Goal: Information Seeking & Learning: Understand process/instructions

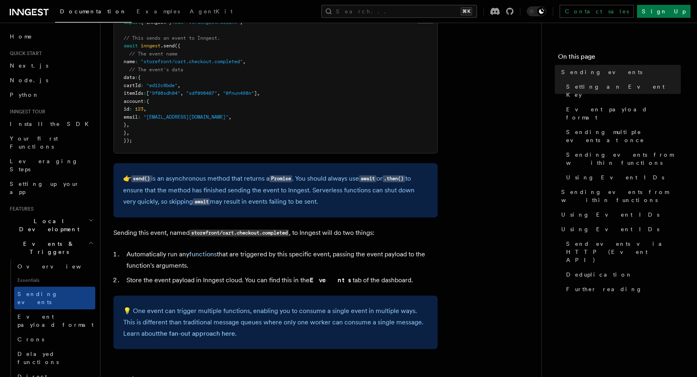
scroll to position [273, 0]
click at [225, 255] on li "Automatically run any functions that are triggered by this specific event, pass…" at bounding box center [281, 260] width 314 height 23
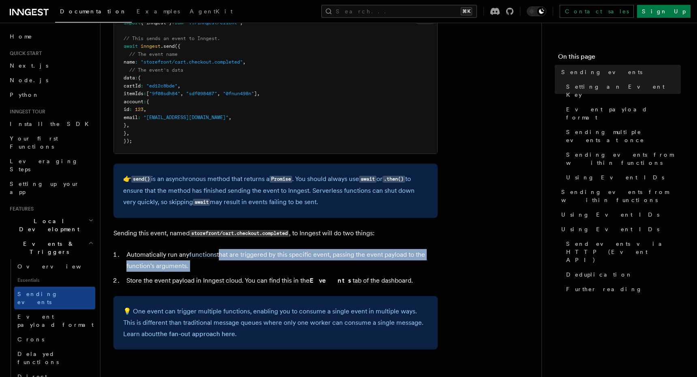
drag, startPoint x: 225, startPoint y: 255, endPoint x: 283, endPoint y: 270, distance: 60.6
click at [283, 270] on li "Automatically run any functions that are triggered by this specific event, pass…" at bounding box center [281, 260] width 314 height 23
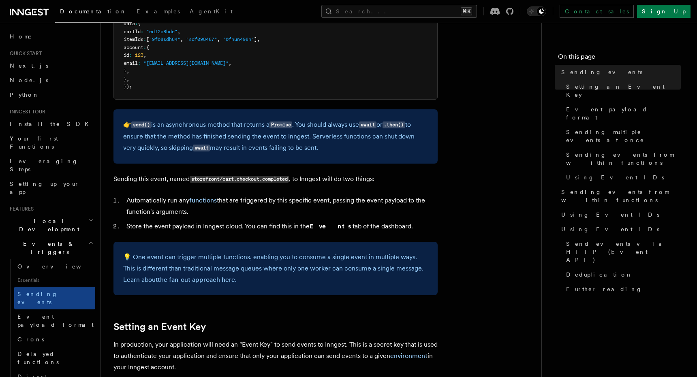
scroll to position [326, 0]
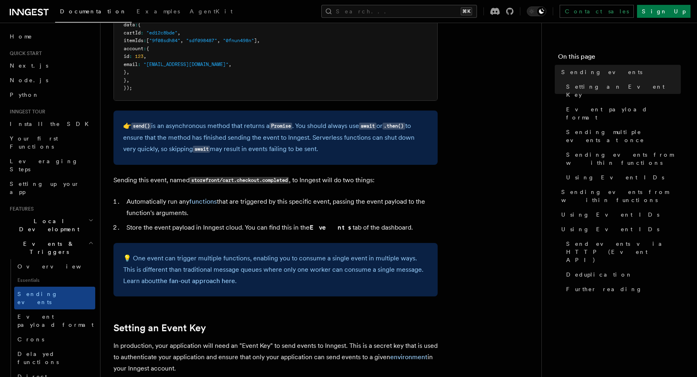
click at [136, 229] on li "Store the event payload in Inngest cloud. You can find this in the Events tab o…" at bounding box center [281, 227] width 314 height 11
drag, startPoint x: 136, startPoint y: 229, endPoint x: 232, endPoint y: 230, distance: 95.6
click at [232, 230] on li "Store the event payload in Inngest cloud. You can find this in the Events tab o…" at bounding box center [281, 227] width 314 height 11
click at [251, 225] on li "Store the event payload in Inngest cloud. You can find this in the Events tab o…" at bounding box center [281, 227] width 314 height 11
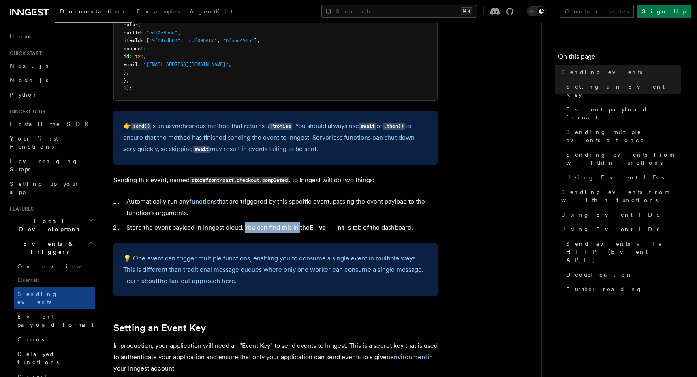
drag, startPoint x: 251, startPoint y: 225, endPoint x: 297, endPoint y: 226, distance: 45.4
click at [297, 226] on li "Store the event payload in Inngest cloud. You can find this in the Events tab o…" at bounding box center [281, 227] width 314 height 11
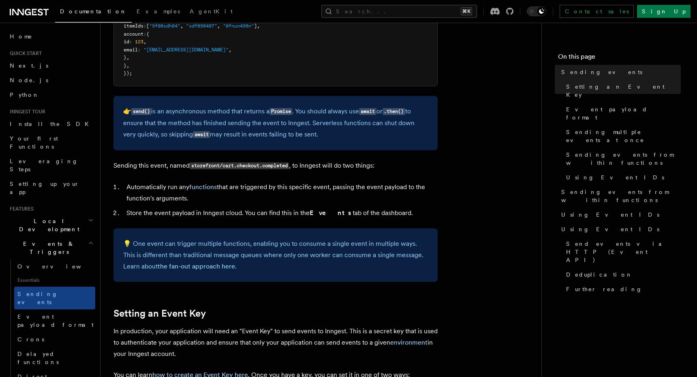
click at [252, 209] on li "Store the event payload in Inngest cloud. You can find this in the Events tab o…" at bounding box center [281, 213] width 314 height 11
drag, startPoint x: 252, startPoint y: 209, endPoint x: 373, endPoint y: 209, distance: 121.6
click at [376, 208] on li "Store the event payload in Inngest cloud. You can find this in the Events tab o…" at bounding box center [281, 213] width 314 height 11
click at [373, 209] on li "Store the event payload in Inngest cloud. You can find this in the Events tab o…" at bounding box center [281, 213] width 314 height 11
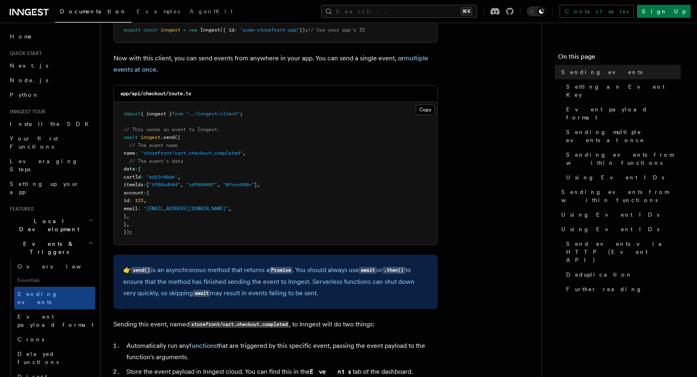
scroll to position [180, 0]
